Goal: Information Seeking & Learning: Learn about a topic

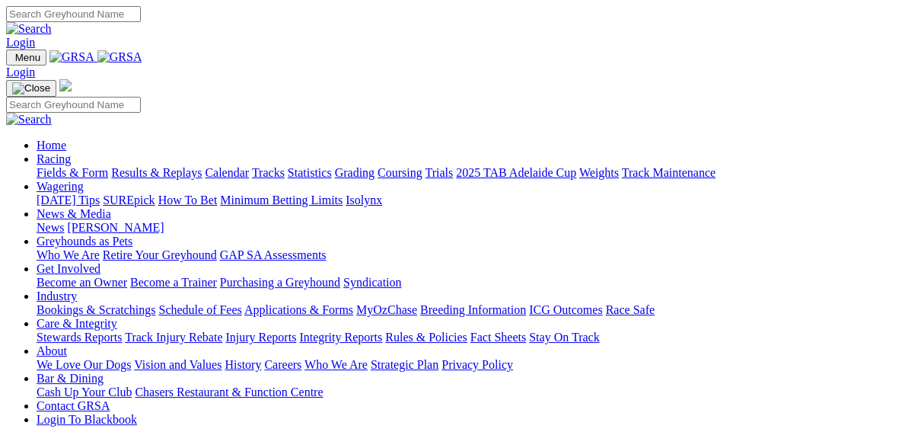
click at [171, 166] on link "Results & Replays" at bounding box center [156, 172] width 91 height 13
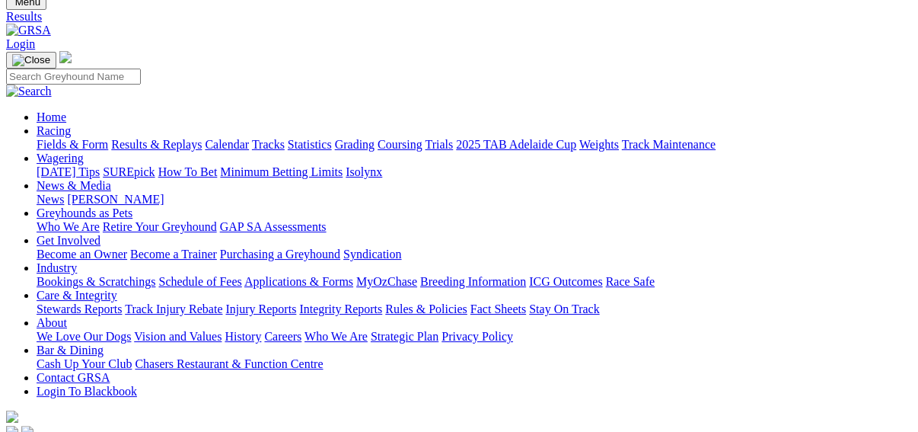
scroll to position [122, 0]
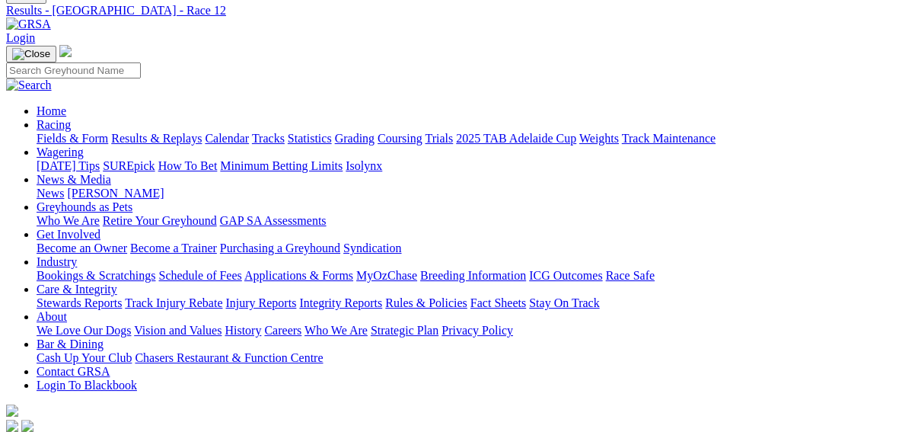
scroll to position [61, 0]
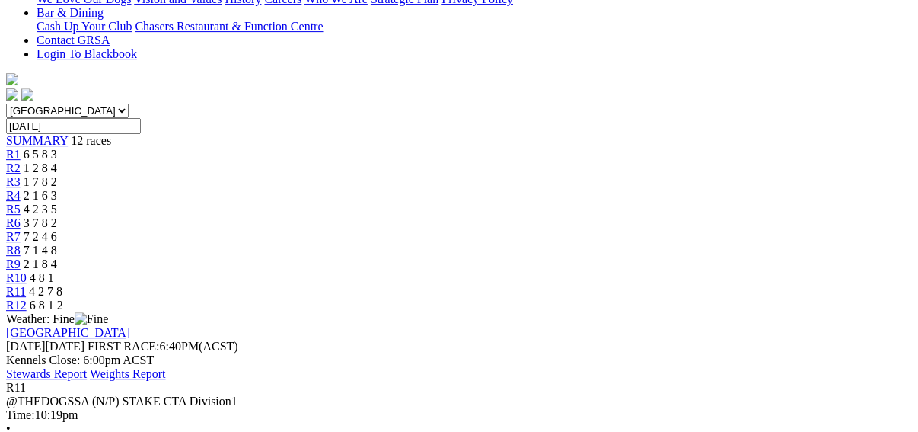
scroll to position [365, 0]
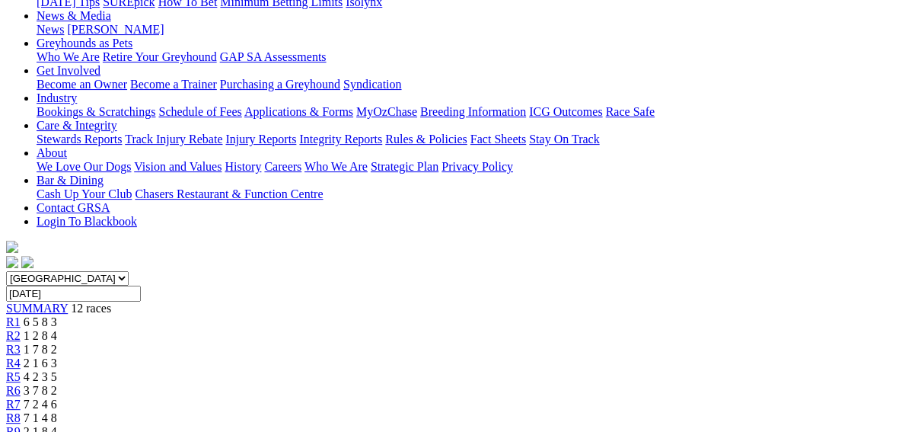
scroll to position [61, 0]
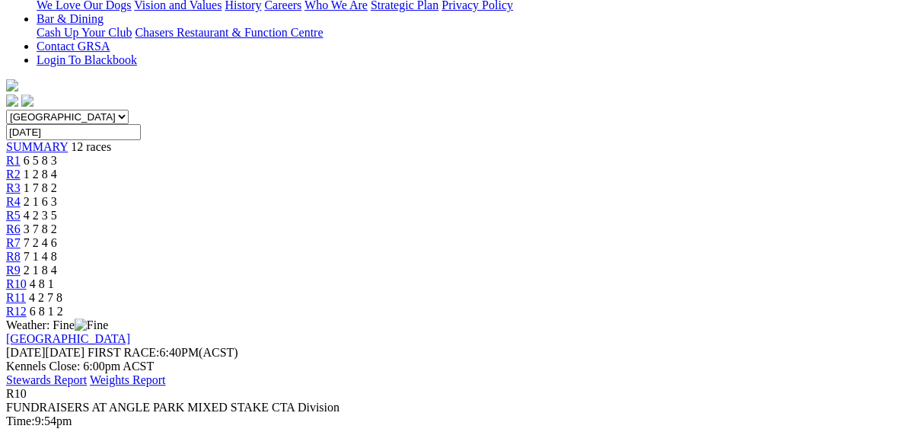
scroll to position [365, 0]
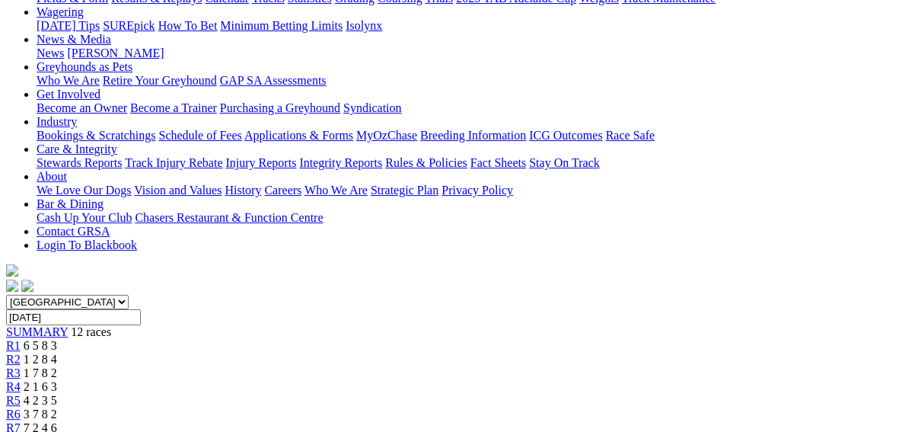
scroll to position [183, 0]
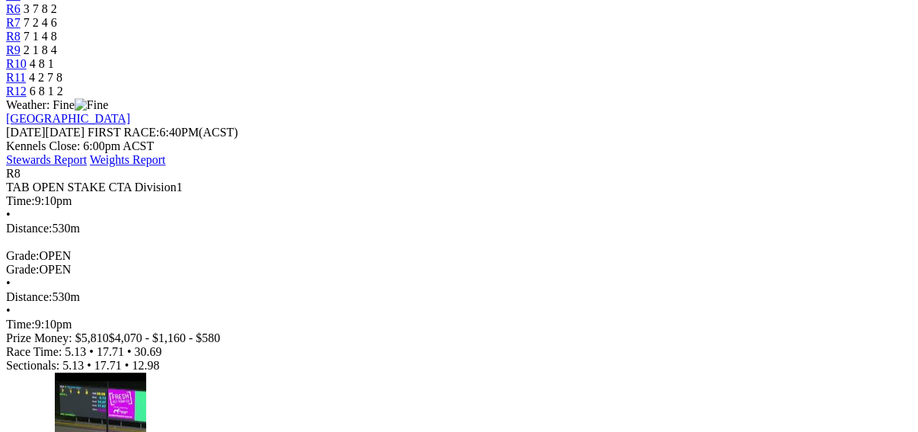
scroll to position [609, 0]
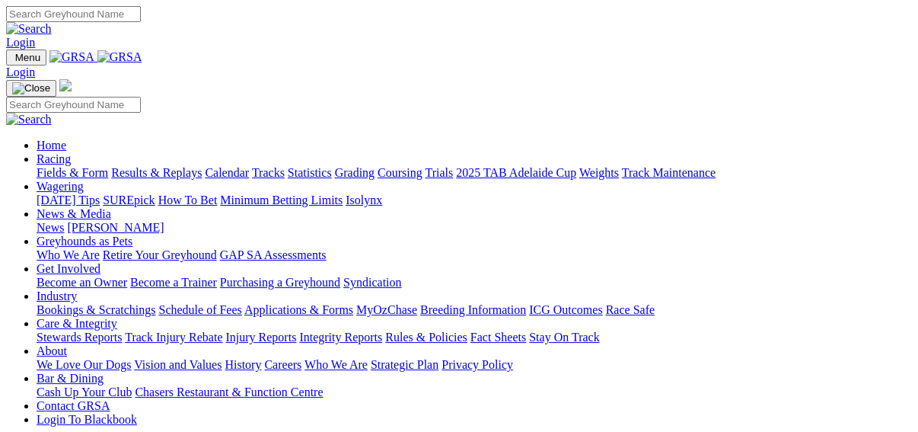
click at [43, 166] on link "Fields & Form" at bounding box center [73, 172] width 72 height 13
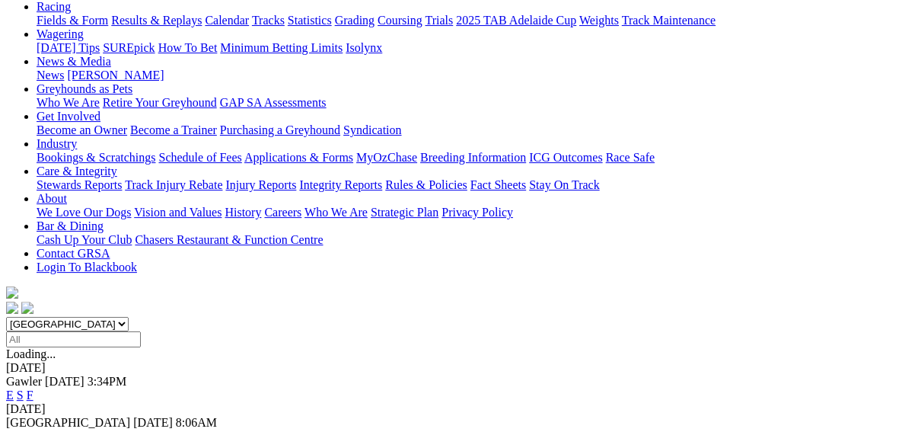
scroll to position [183, 0]
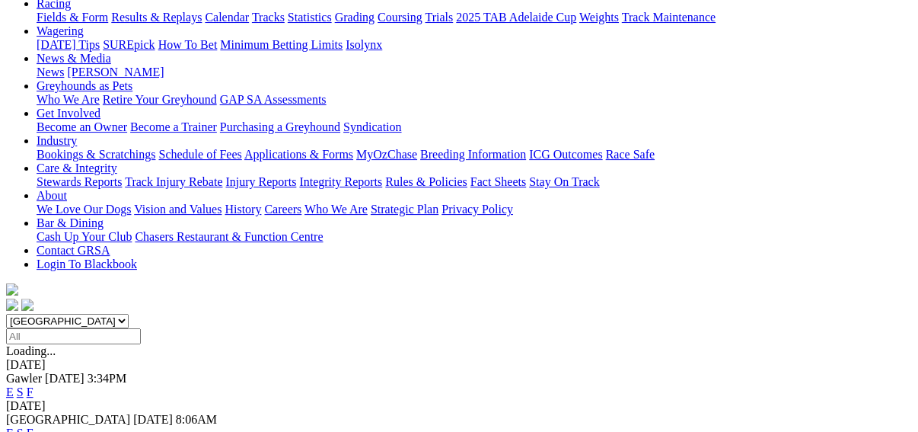
click at [33, 426] on link "F" at bounding box center [30, 432] width 7 height 13
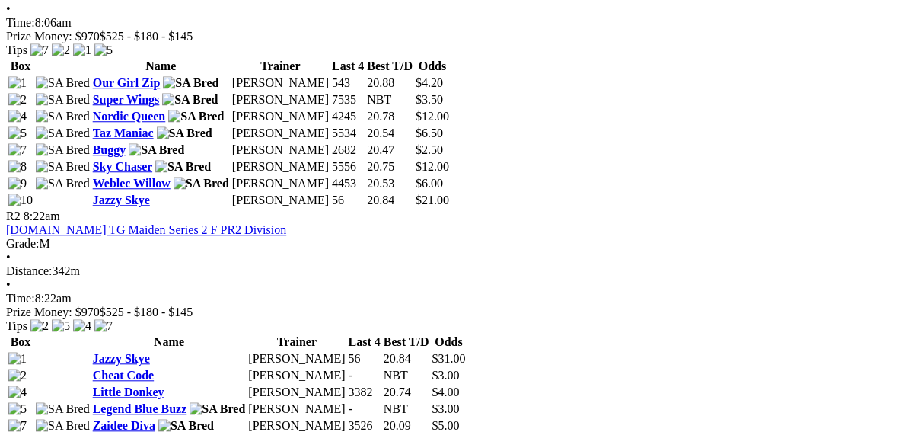
scroll to position [548, 0]
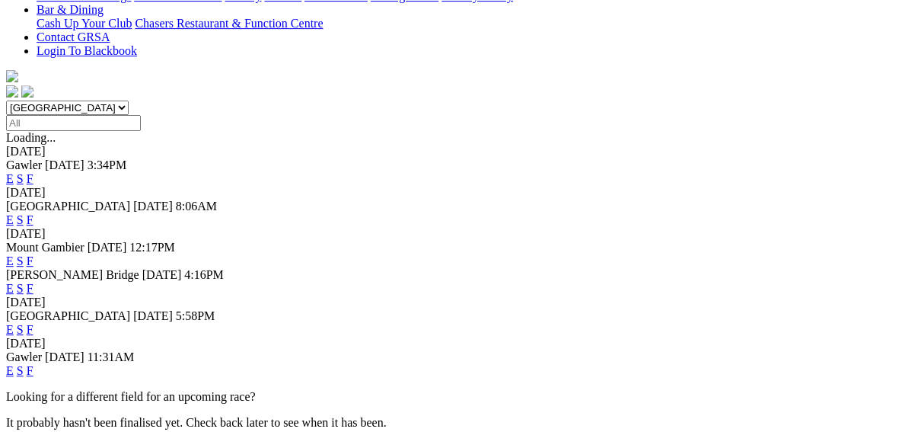
scroll to position [487, 0]
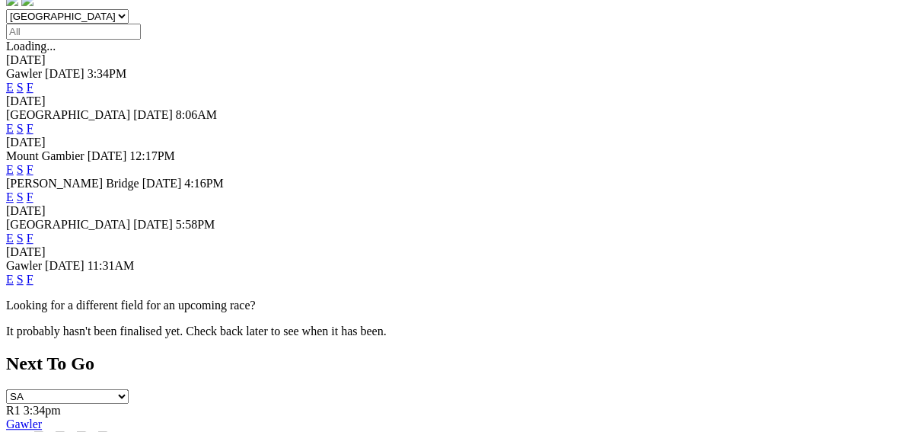
click at [33, 231] on link "F" at bounding box center [30, 237] width 7 height 13
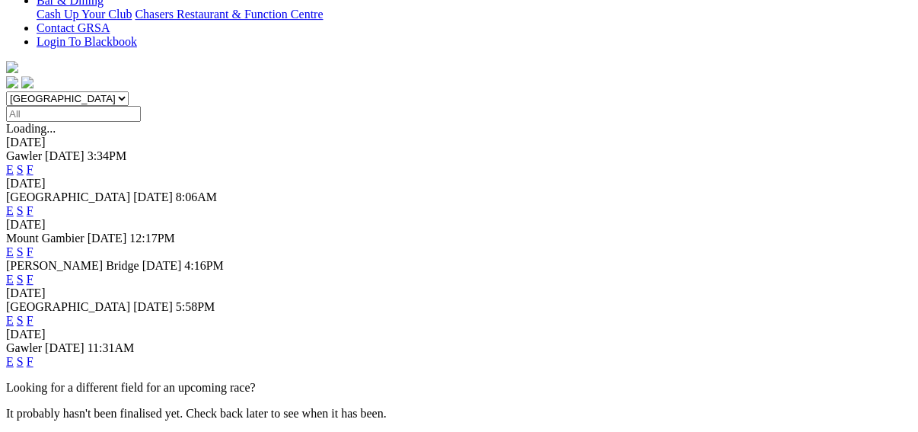
scroll to position [426, 0]
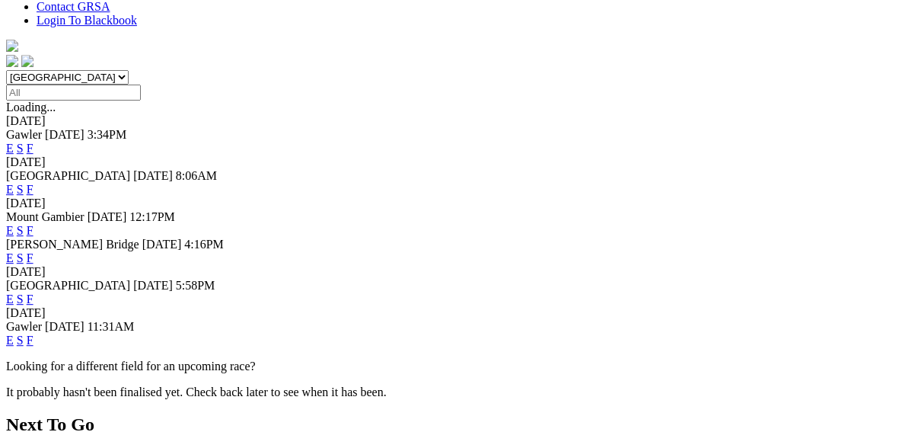
click at [14, 292] on link "E" at bounding box center [10, 298] width 8 height 13
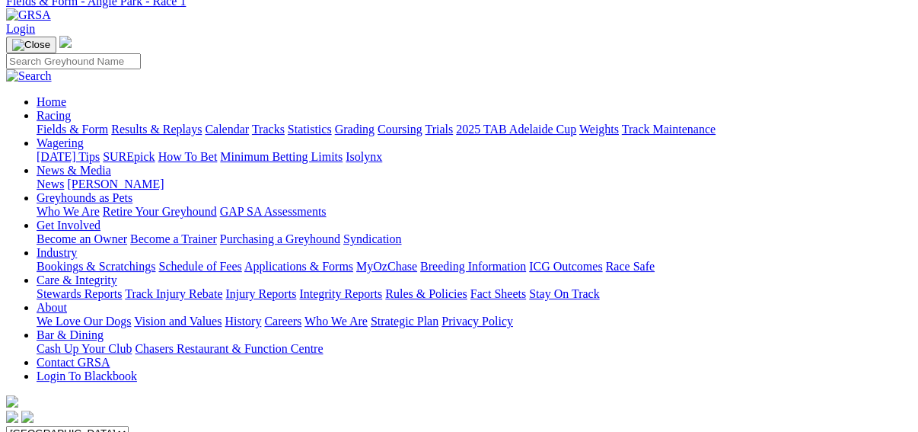
scroll to position [61, 0]
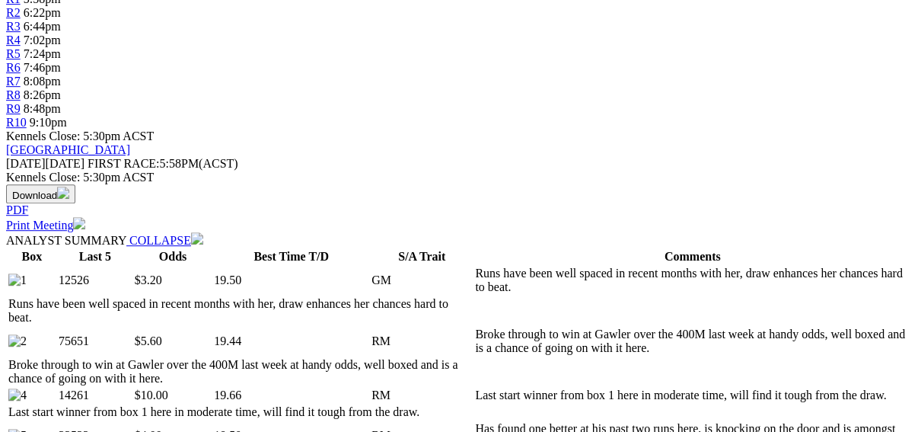
scroll to position [183, 0]
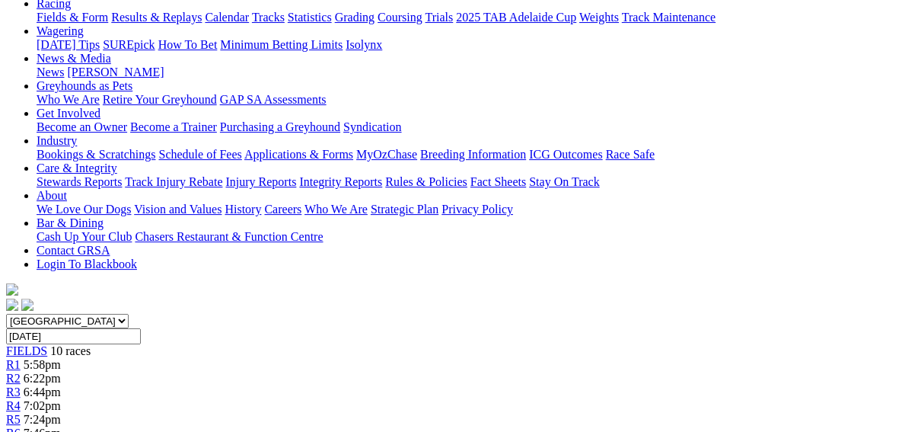
click at [21, 399] on link "R4" at bounding box center [13, 405] width 14 height 13
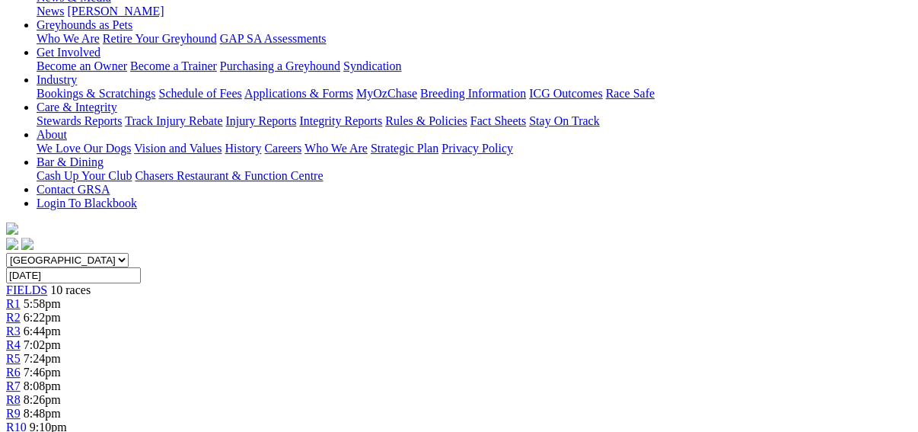
scroll to position [426, 0]
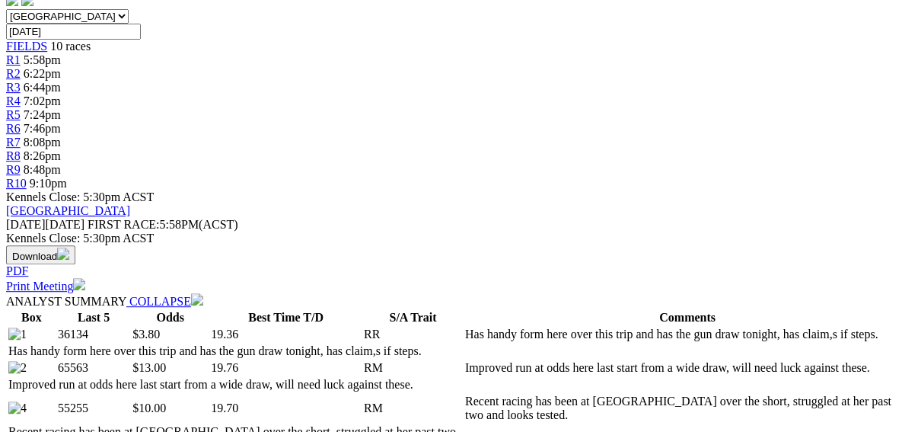
scroll to position [244, 0]
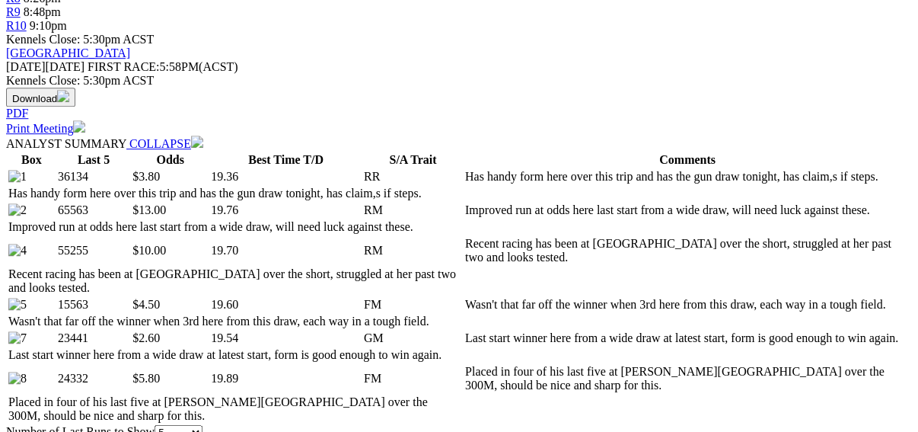
scroll to position [670, 0]
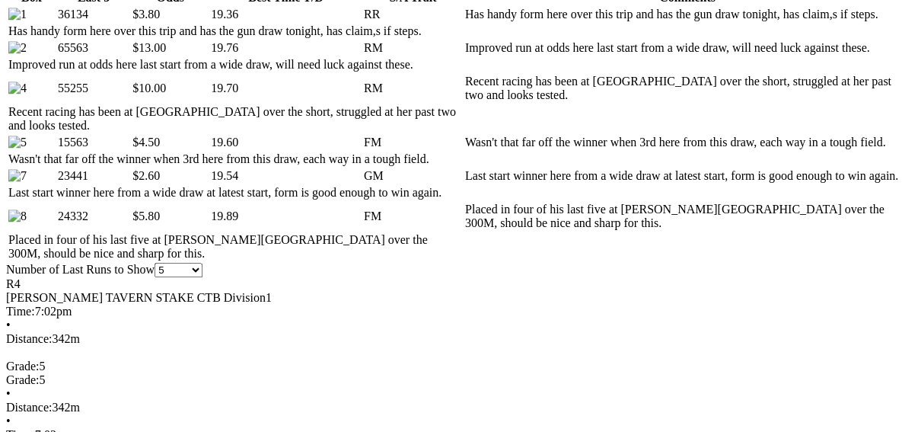
scroll to position [852, 0]
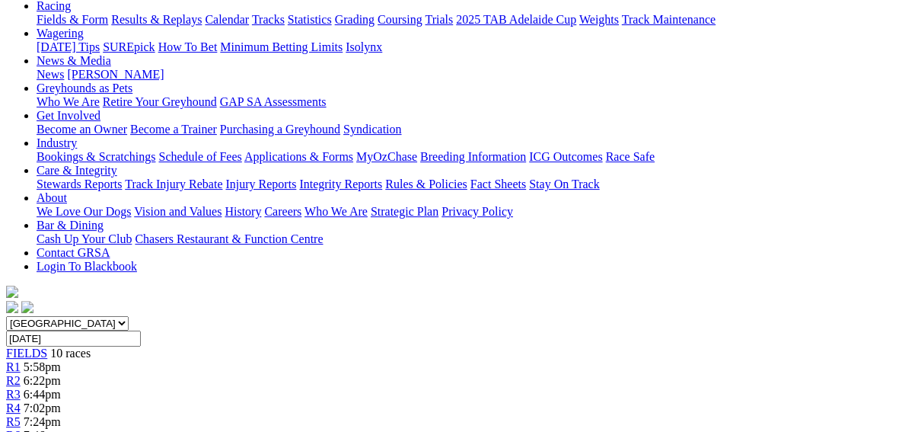
scroll to position [183, 0]
